Goal: Book appointment/travel/reservation

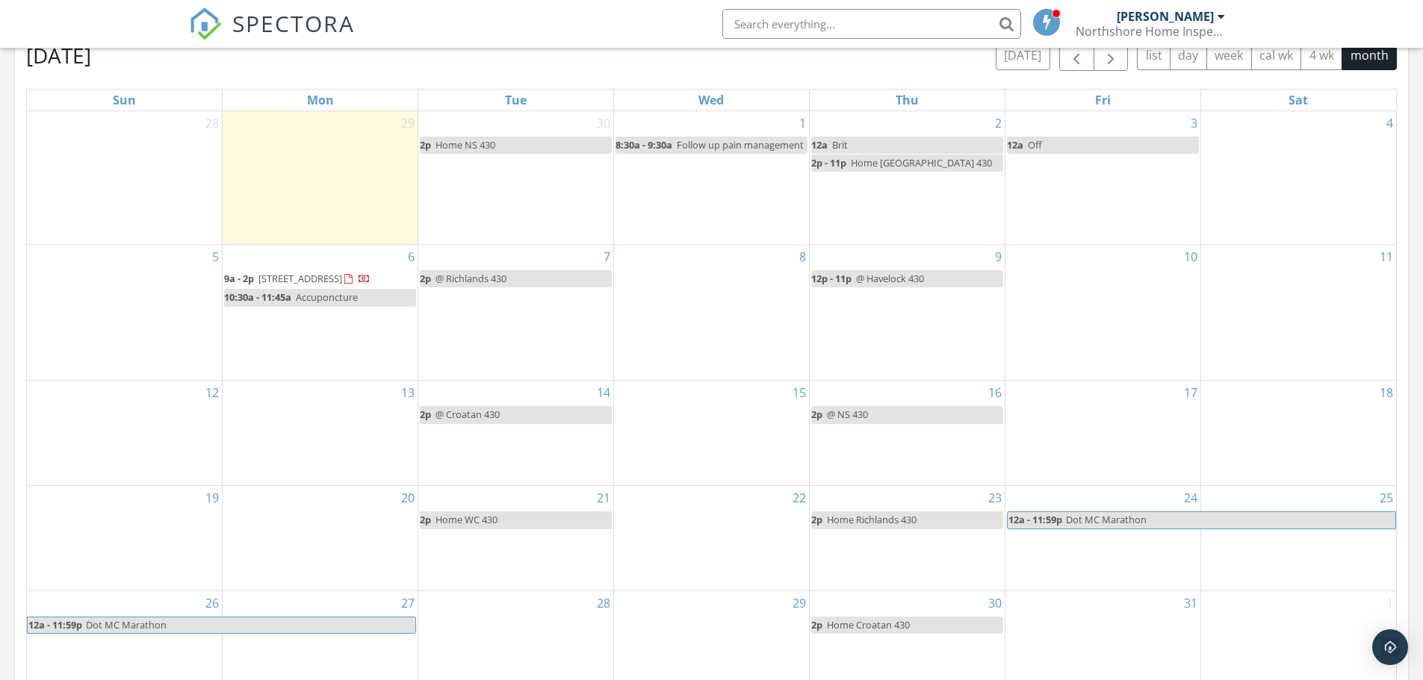
scroll to position [672, 0]
drag, startPoint x: 358, startPoint y: 314, endPoint x: 307, endPoint y: 314, distance: 50.8
click at [307, 308] on link "10:30a - 11:45a Accuponcture" at bounding box center [320, 299] width 192 height 17
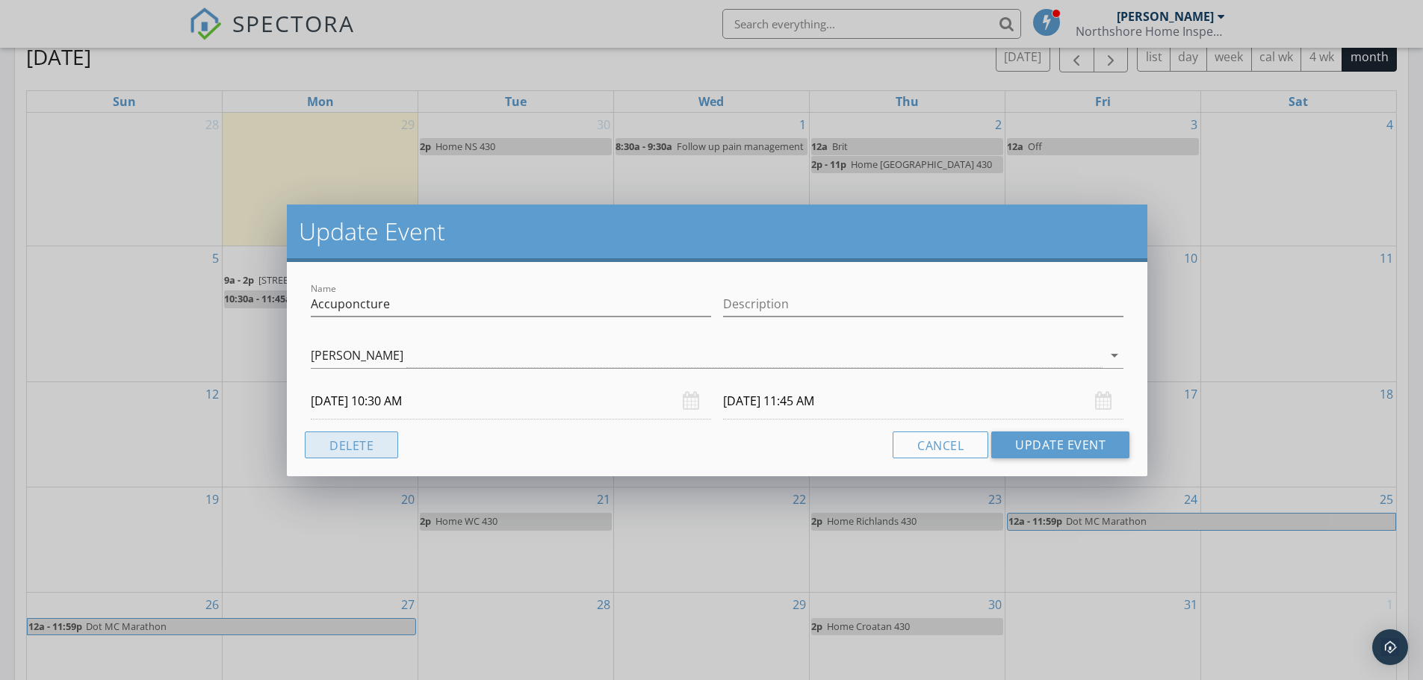
click at [358, 444] on button "Delete" at bounding box center [351, 445] width 93 height 27
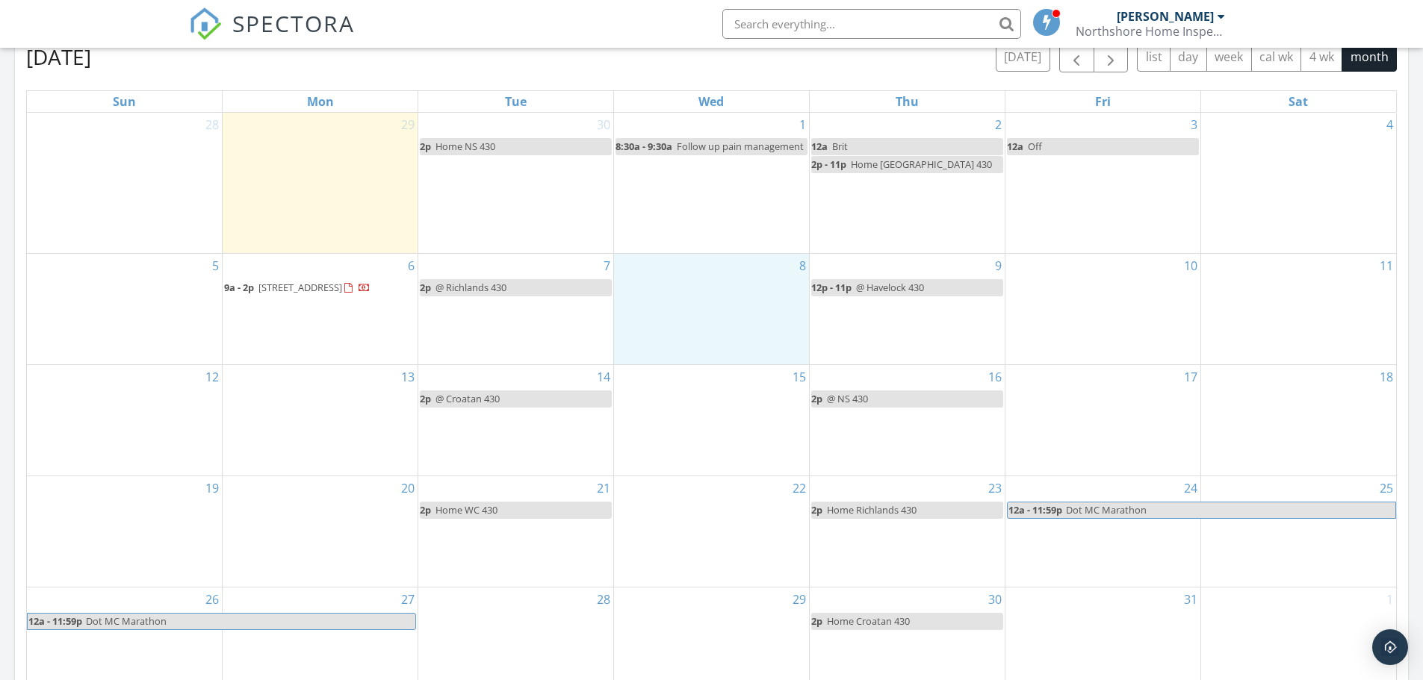
click at [695, 282] on div "8" at bounding box center [711, 309] width 195 height 111
click at [719, 239] on link "Event" at bounding box center [710, 243] width 77 height 24
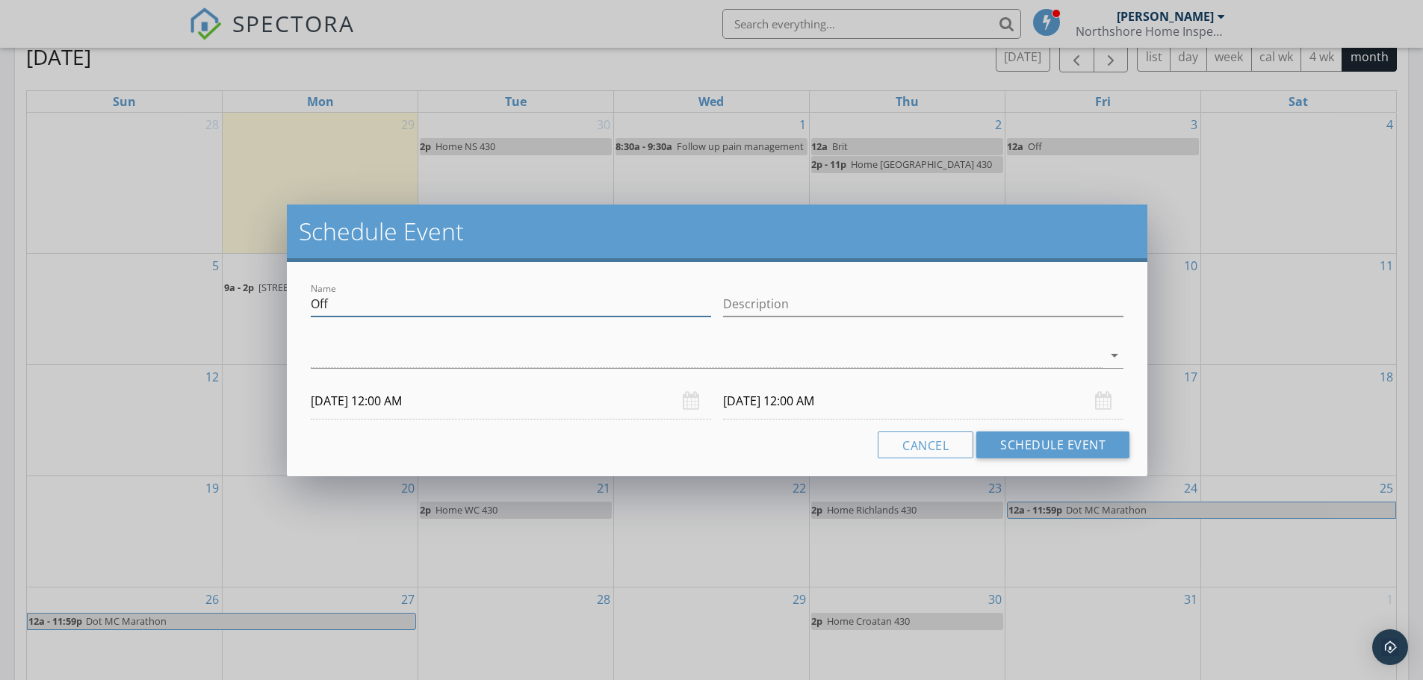
click at [519, 308] on input "Off" at bounding box center [511, 304] width 400 height 25
drag, startPoint x: 483, startPoint y: 304, endPoint x: 187, endPoint y: 293, distance: 296.0
click at [193, 293] on div "Schedule Event Name Off Description arrow_drop_down [DATE] 12:00 AM [DATE] 12:0…" at bounding box center [711, 340] width 1423 height 680
click at [360, 348] on div at bounding box center [707, 356] width 792 height 25
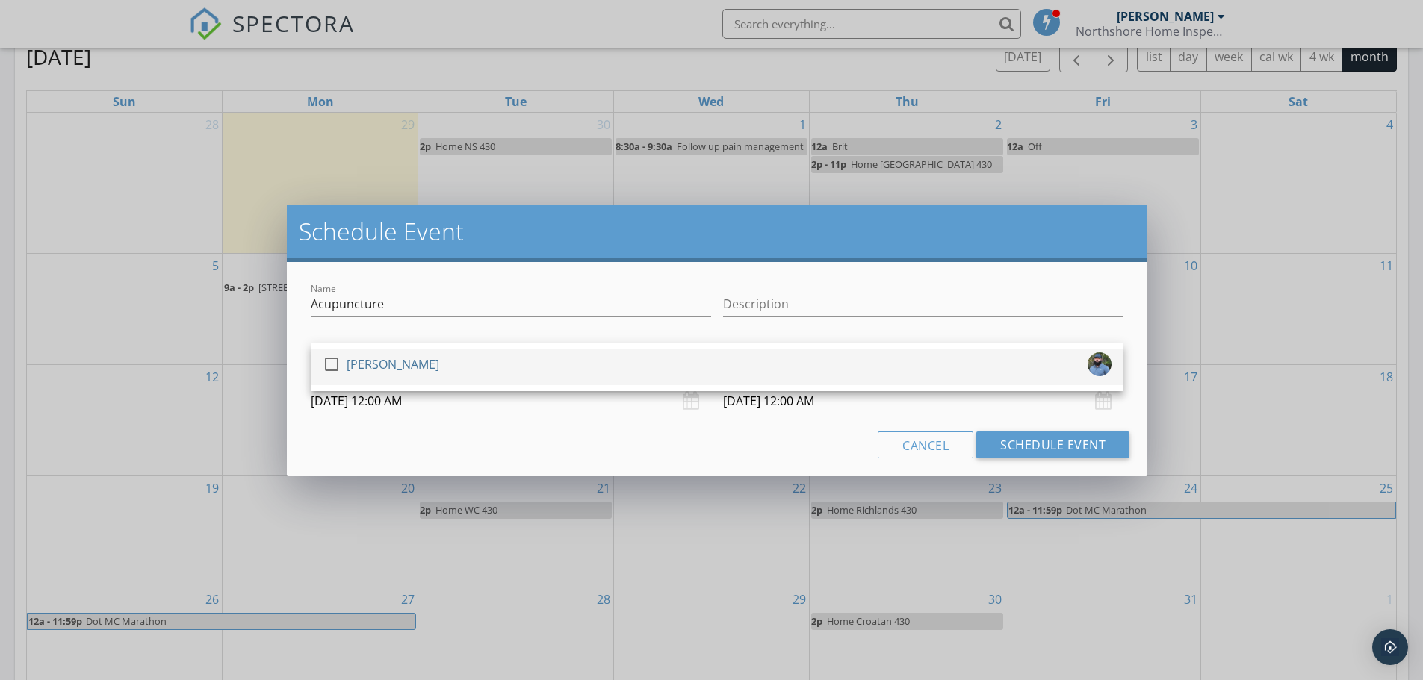
click at [336, 364] on div at bounding box center [331, 364] width 25 height 25
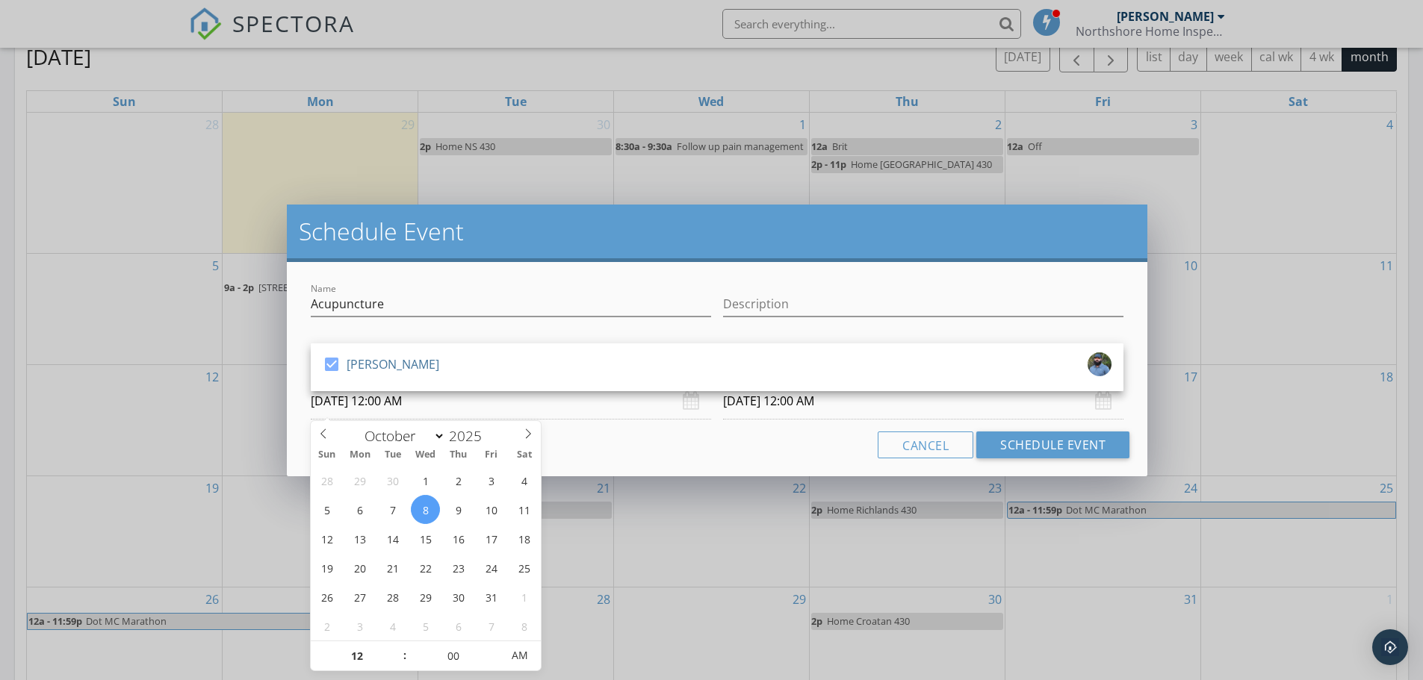
click at [483, 410] on input "[DATE] 12:00 AM" at bounding box center [511, 401] width 400 height 37
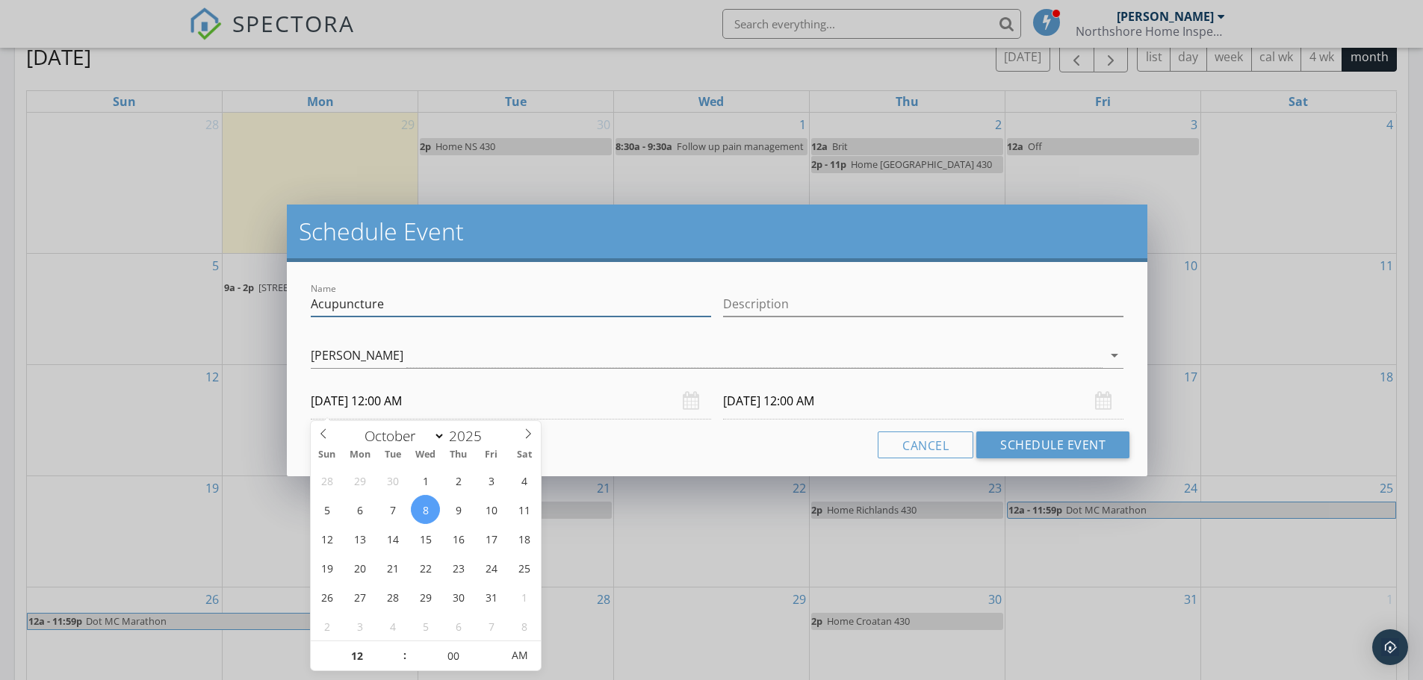
click at [438, 303] on input "Acupuncture" at bounding box center [511, 304] width 400 height 25
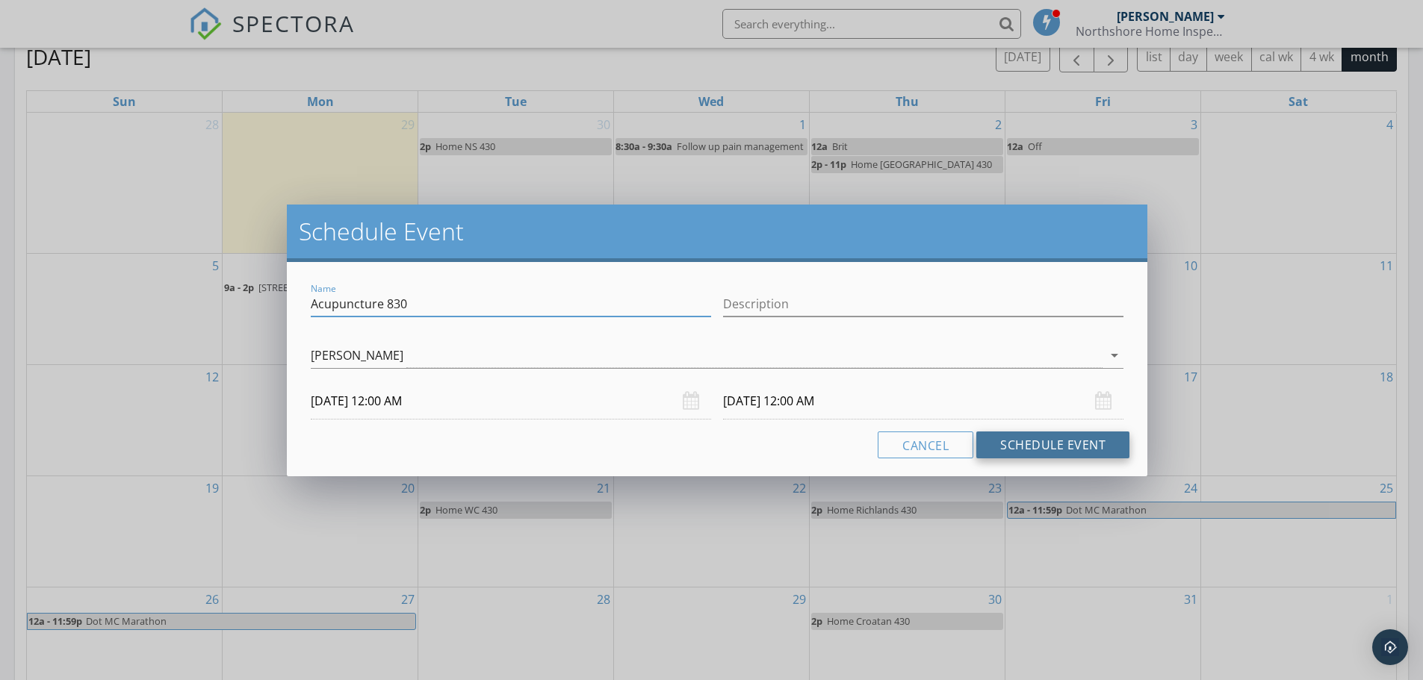
type input "Acupuncture 830"
click at [1055, 440] on button "Schedule Event" at bounding box center [1052, 445] width 153 height 27
